Goal: Answer question/provide support: Answer question/provide support

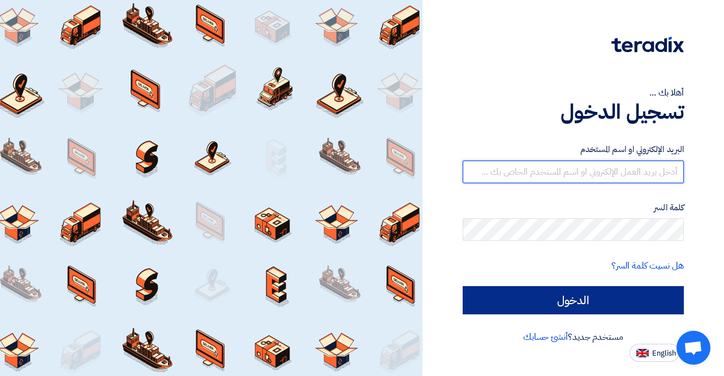
type input "[PERSON_NAME][EMAIL_ADDRESS][PERSON_NAME][DOMAIN_NAME]"
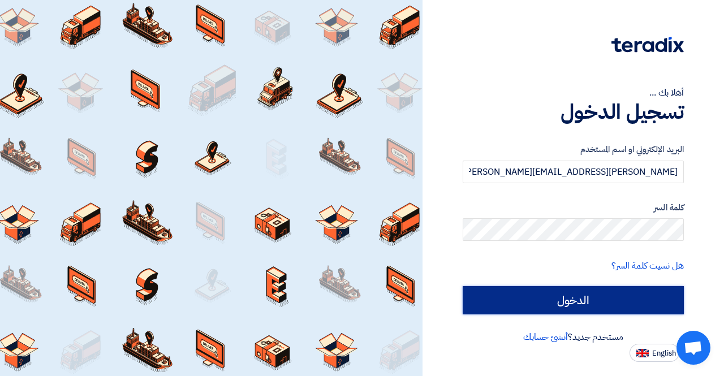
click at [568, 292] on input "الدخول" at bounding box center [573, 300] width 221 height 28
type input "Sign in"
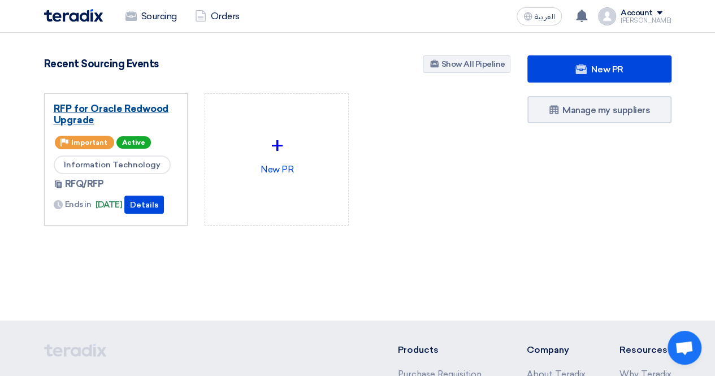
click at [137, 106] on link "RFP for Oracle Redwood Upgrade" at bounding box center [116, 114] width 125 height 23
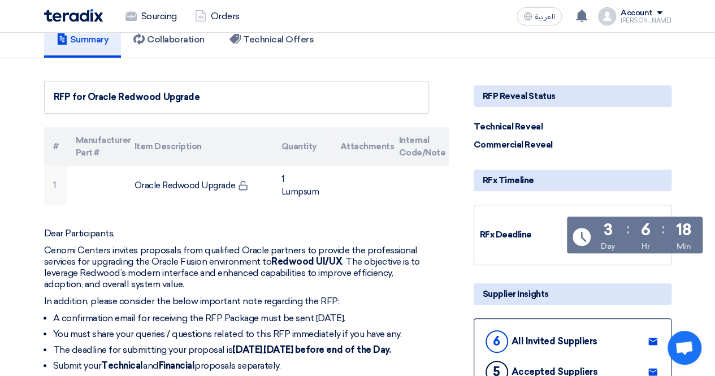
scroll to position [57, 0]
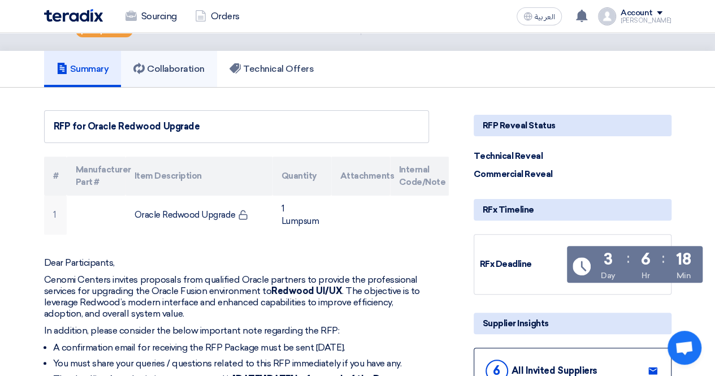
click at [180, 65] on h5 "Collaboration" at bounding box center [168, 68] width 71 height 11
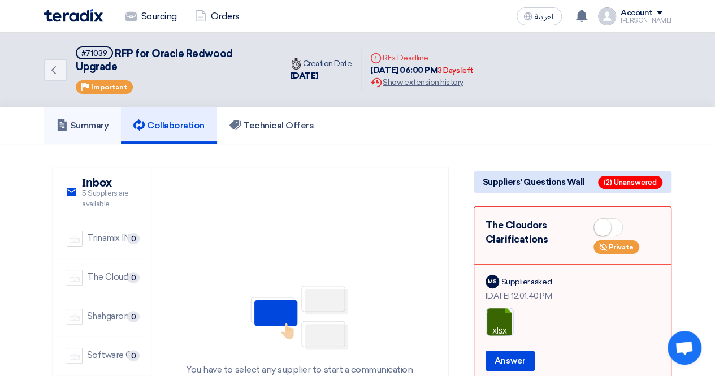
click at [93, 118] on link "Summary" at bounding box center [82, 125] width 77 height 36
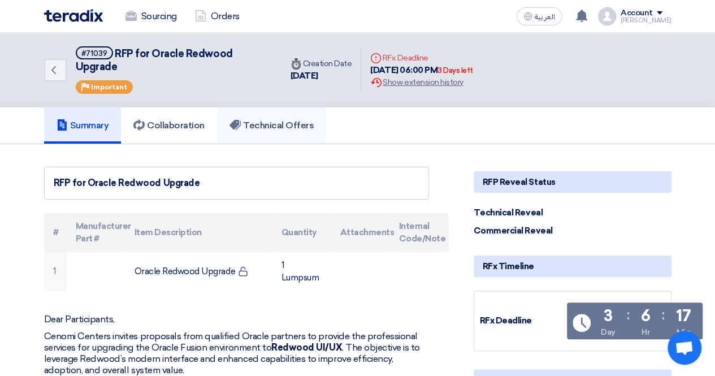
click at [274, 123] on h5 "Technical Offers" at bounding box center [272, 125] width 84 height 11
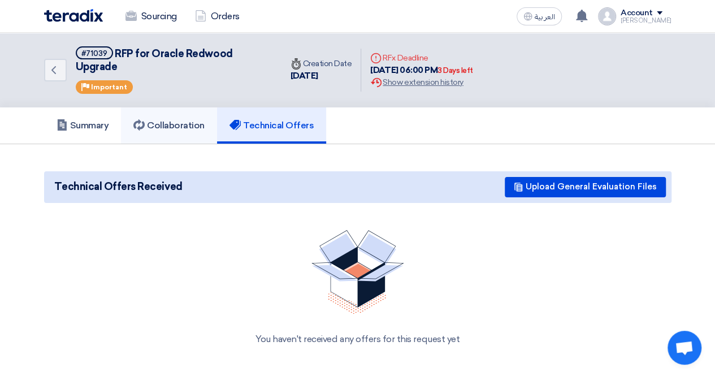
click at [176, 122] on h5 "Collaboration" at bounding box center [168, 125] width 71 height 11
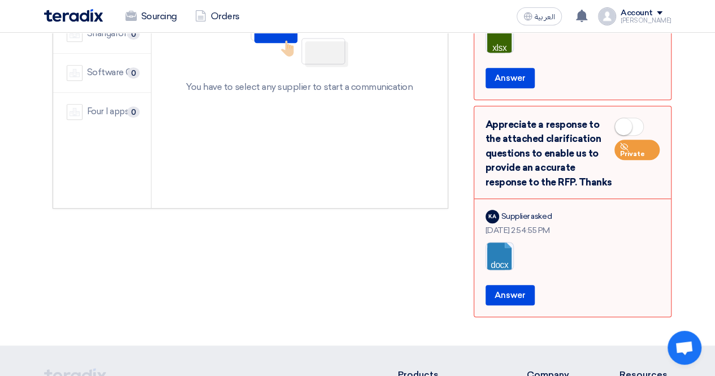
scroll to position [113, 0]
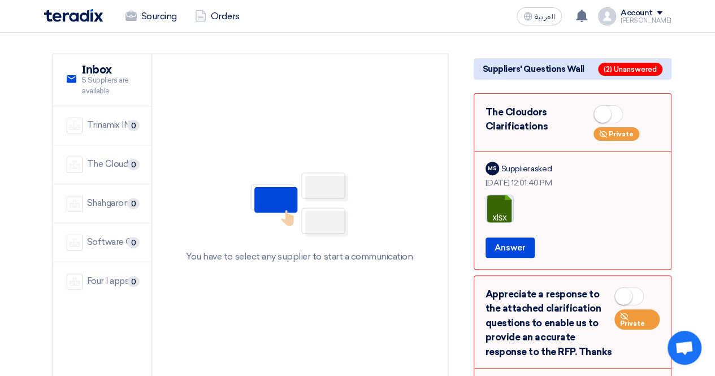
click at [503, 212] on link at bounding box center [531, 229] width 90 height 68
click at [511, 246] on button "Answer" at bounding box center [510, 247] width 49 height 20
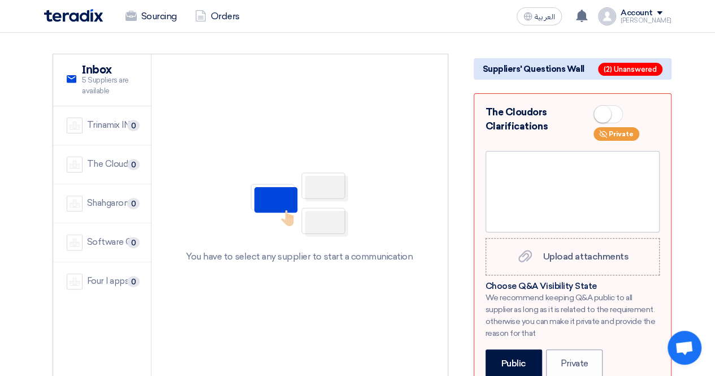
click at [616, 110] on span at bounding box center [608, 114] width 29 height 18
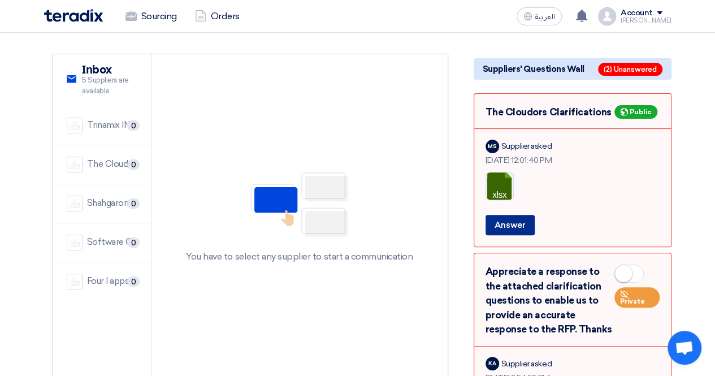
click at [504, 221] on button "Answer" at bounding box center [510, 225] width 49 height 20
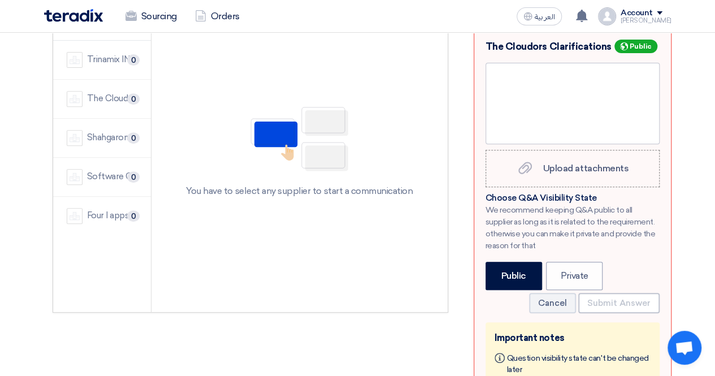
scroll to position [170, 0]
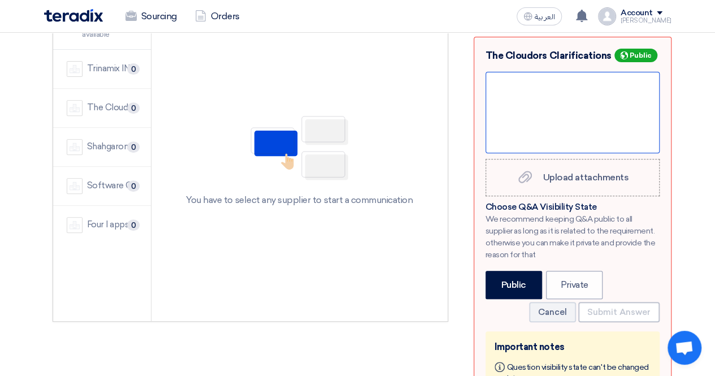
click at [515, 88] on div at bounding box center [573, 112] width 174 height 81
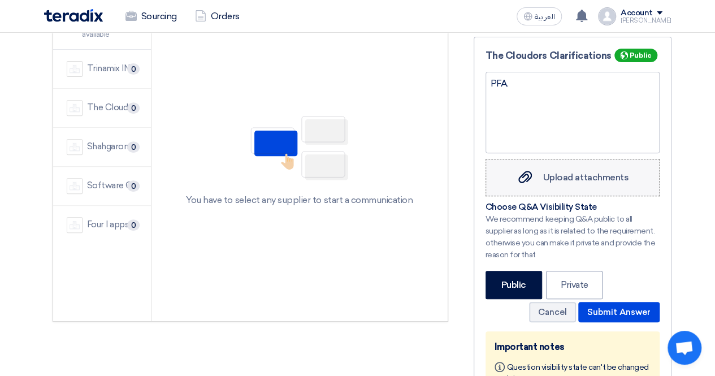
click at [564, 172] on span "Upload attachments" at bounding box center [585, 177] width 85 height 11
click at [0, 0] on input "Upload attachments Upload attachments" at bounding box center [0, 0] width 0 height 0
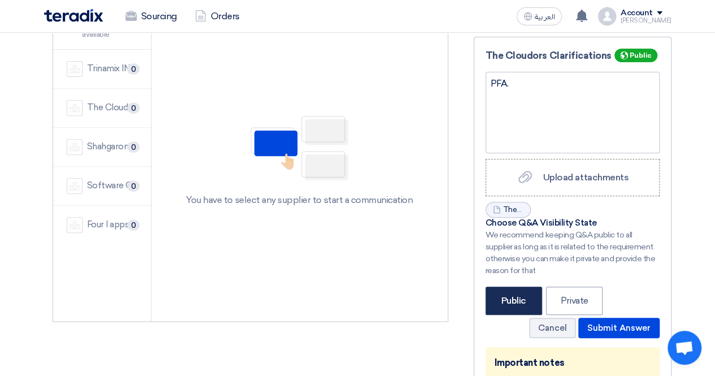
click at [512, 296] on label "Public" at bounding box center [514, 301] width 57 height 28
click at [508, 296] on input "Public" at bounding box center [504, 299] width 7 height 7
click at [506, 296] on label "Public" at bounding box center [514, 301] width 57 height 28
click at [506, 296] on input "Public" at bounding box center [504, 299] width 7 height 7
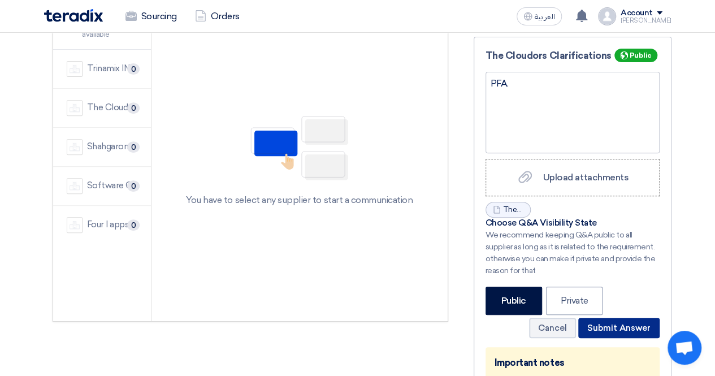
click at [614, 327] on button "Submit Answer" at bounding box center [618, 328] width 81 height 20
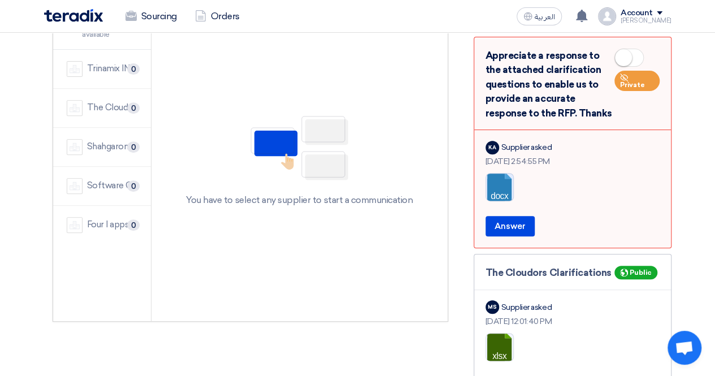
click at [496, 182] on link at bounding box center [531, 208] width 90 height 68
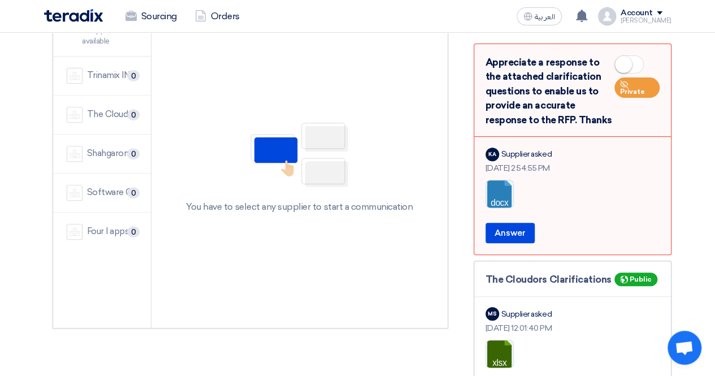
scroll to position [226, 0]
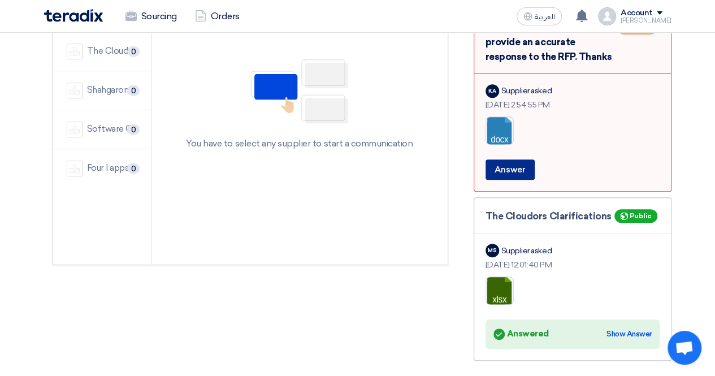
click at [509, 173] on button "Answer" at bounding box center [510, 169] width 49 height 20
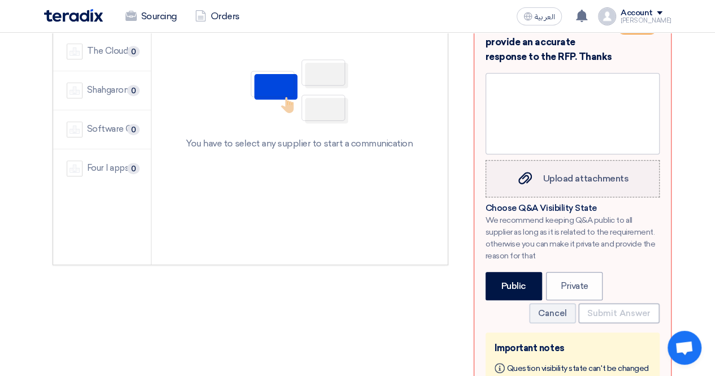
click at [572, 179] on span "Upload attachments" at bounding box center [585, 178] width 85 height 11
click at [0, 0] on input "Upload attachments Upload attachments" at bounding box center [0, 0] width 0 height 0
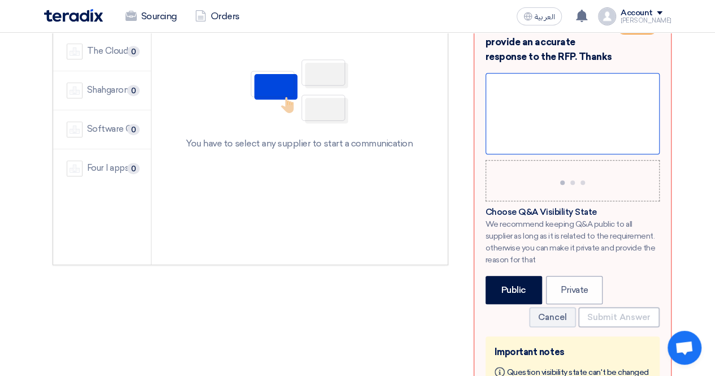
click at [521, 93] on div at bounding box center [573, 113] width 174 height 81
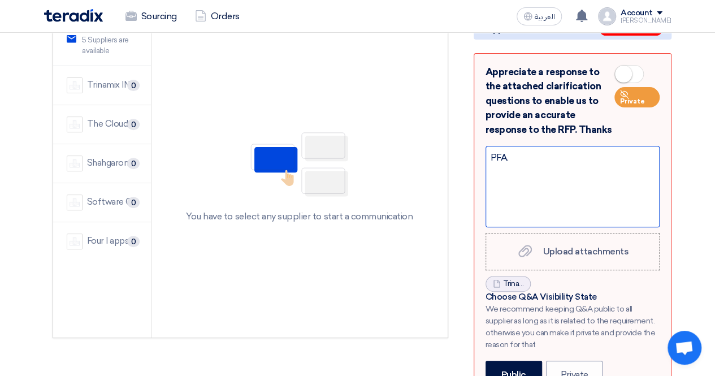
scroll to position [113, 0]
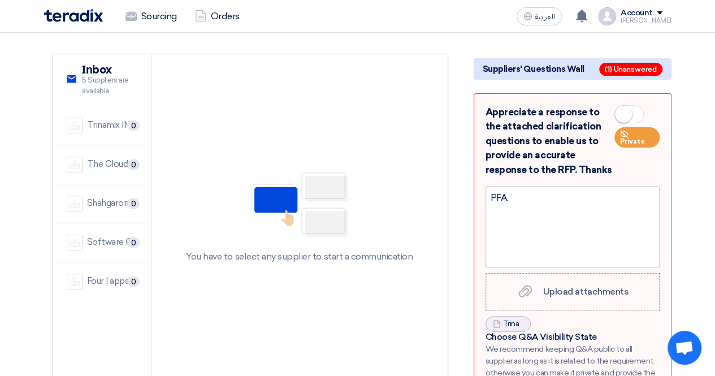
click at [634, 117] on span at bounding box center [629, 114] width 29 height 18
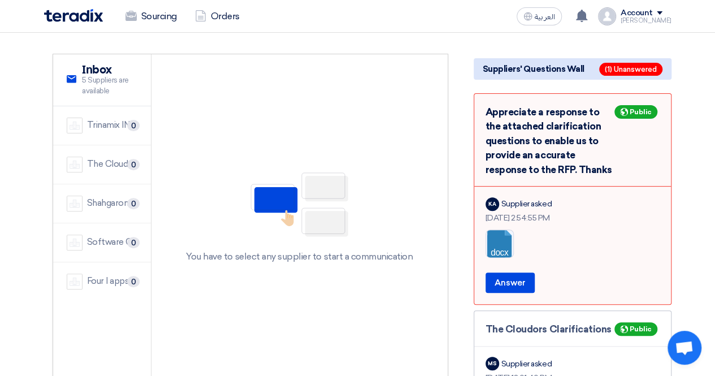
scroll to position [170, 0]
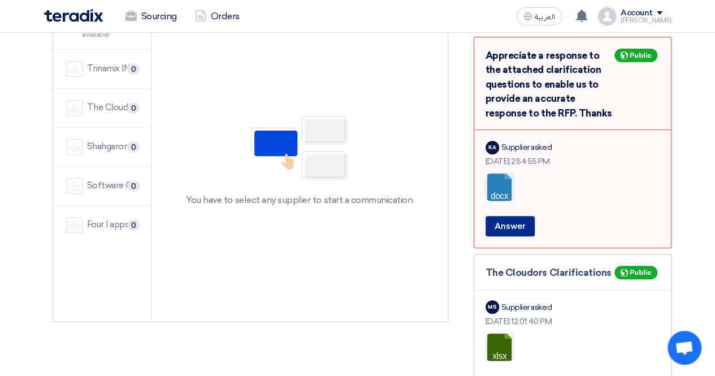
click at [512, 225] on button "Answer" at bounding box center [510, 226] width 49 height 20
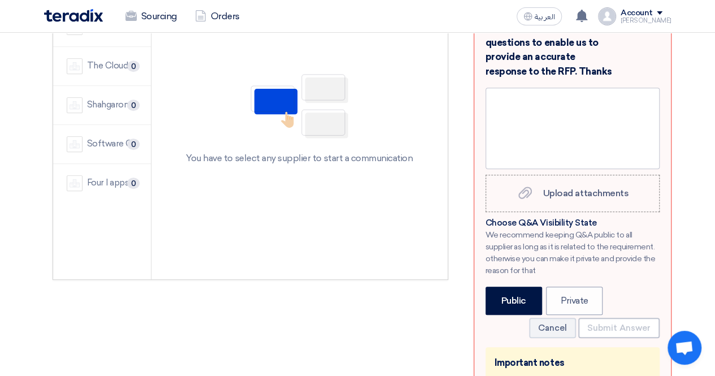
scroll to position [226, 0]
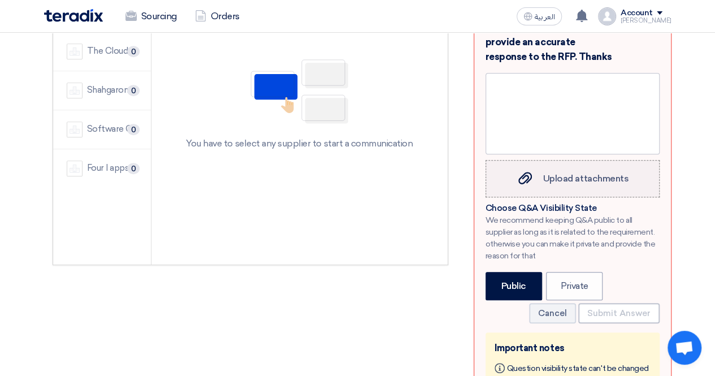
click at [567, 176] on span "Upload attachments" at bounding box center [585, 178] width 85 height 11
click at [0, 0] on input "Upload attachments Upload attachments" at bounding box center [0, 0] width 0 height 0
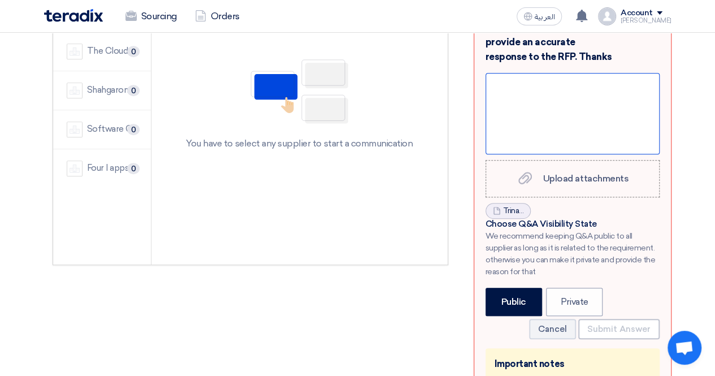
click at [522, 104] on div at bounding box center [573, 113] width 174 height 81
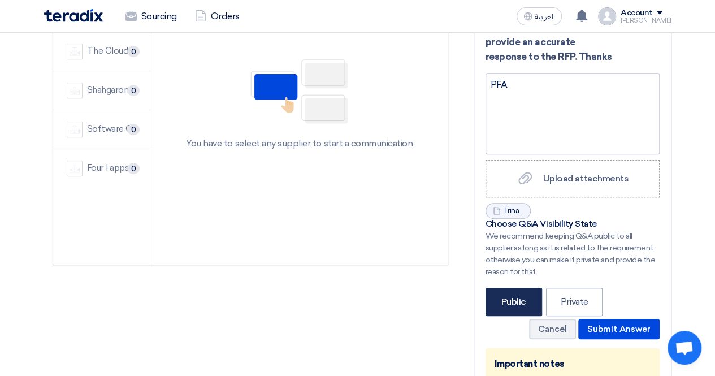
click at [514, 295] on label "Public" at bounding box center [514, 302] width 57 height 28
click at [508, 297] on input "Public" at bounding box center [504, 300] width 7 height 7
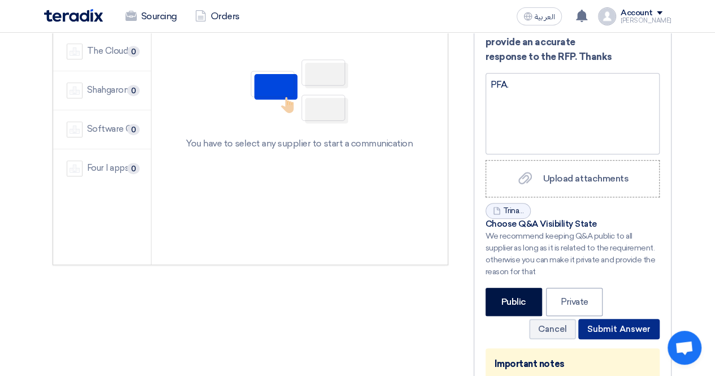
click at [618, 326] on button "Submit Answer" at bounding box center [618, 329] width 81 height 20
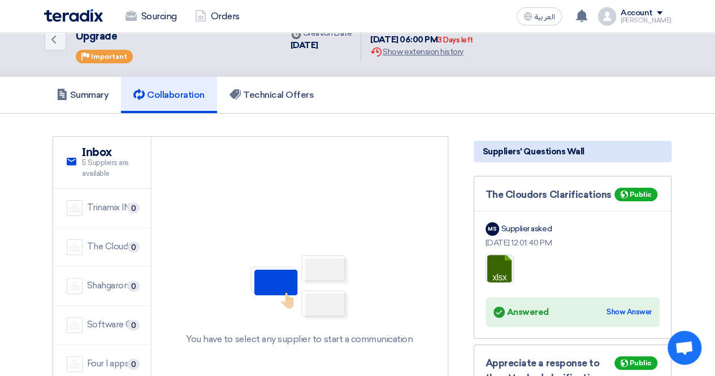
scroll to position [0, 0]
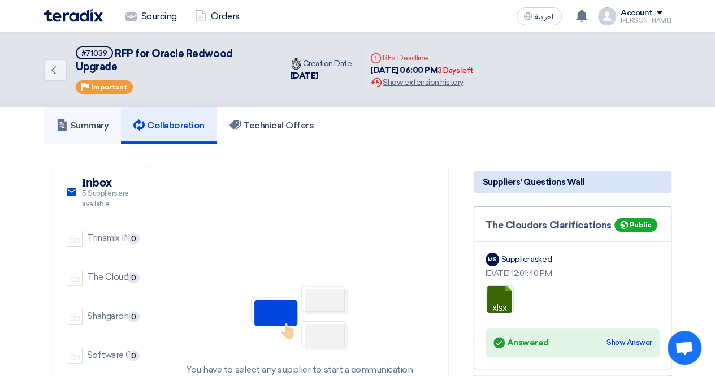
click at [83, 120] on h5 "Summary" at bounding box center [83, 125] width 53 height 11
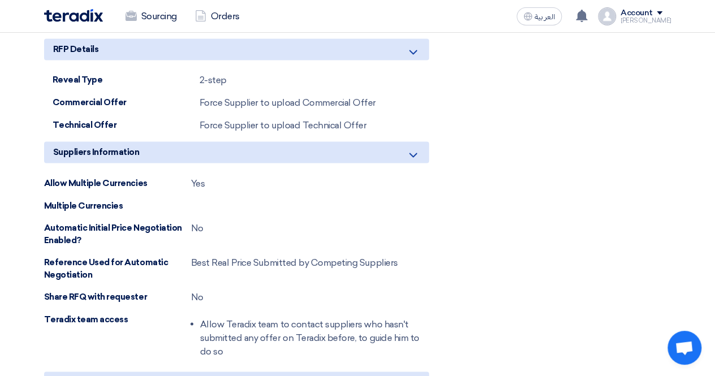
scroll to position [1034, 0]
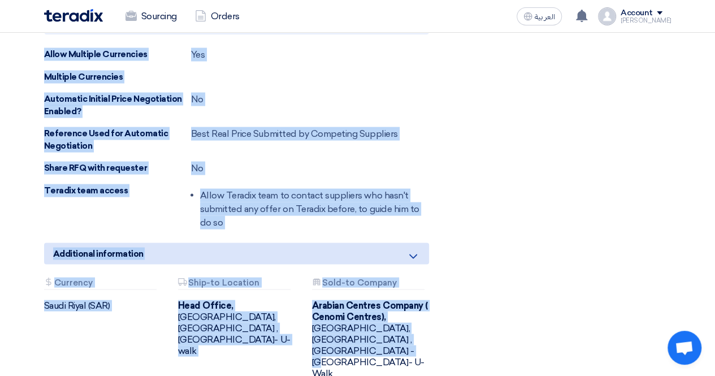
drag, startPoint x: 416, startPoint y: 388, endPoint x: 409, endPoint y: 394, distance: 9.2
